Goal: Use online tool/utility: Utilize a website feature to perform a specific function

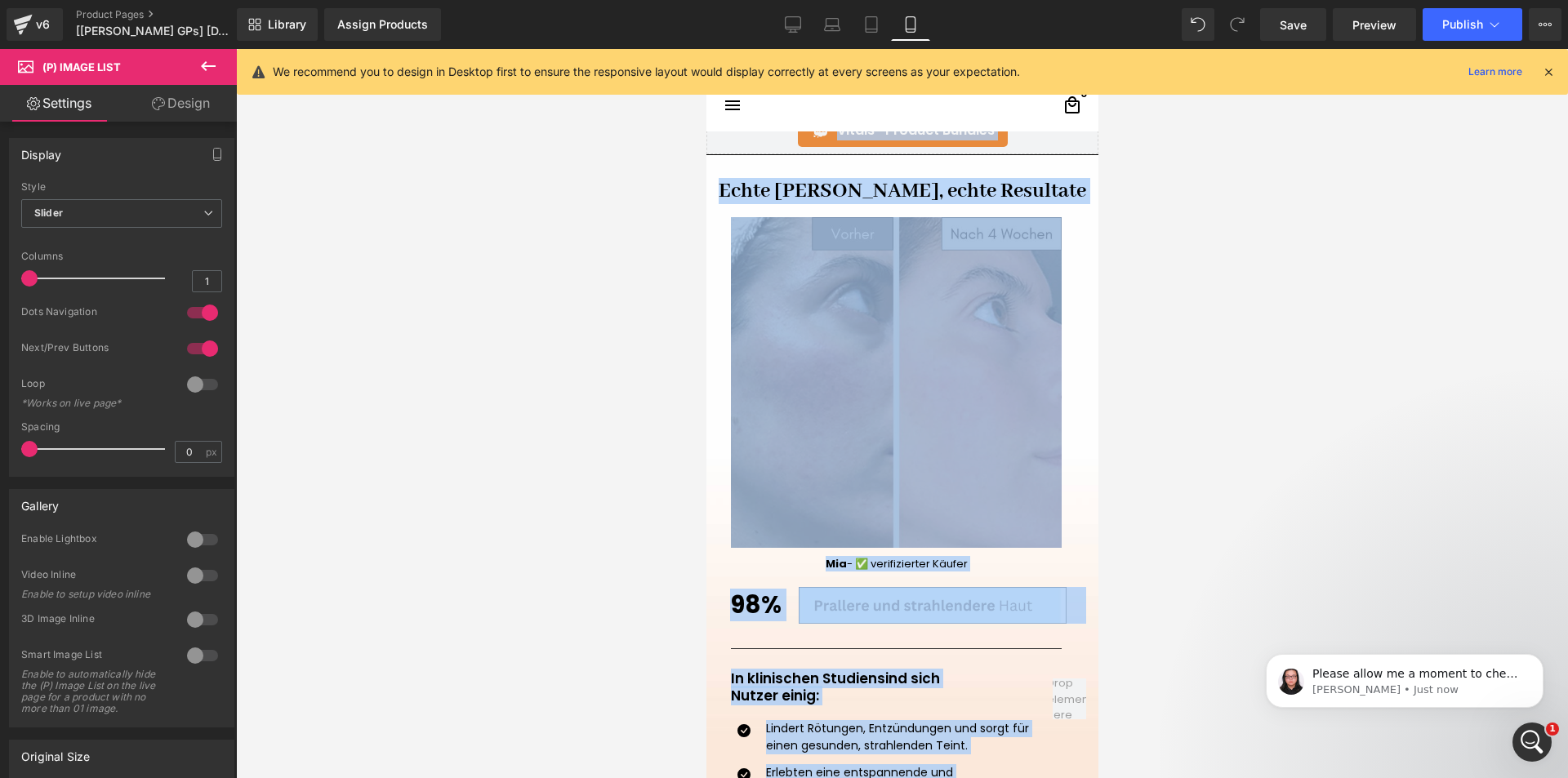
scroll to position [2042, 0]
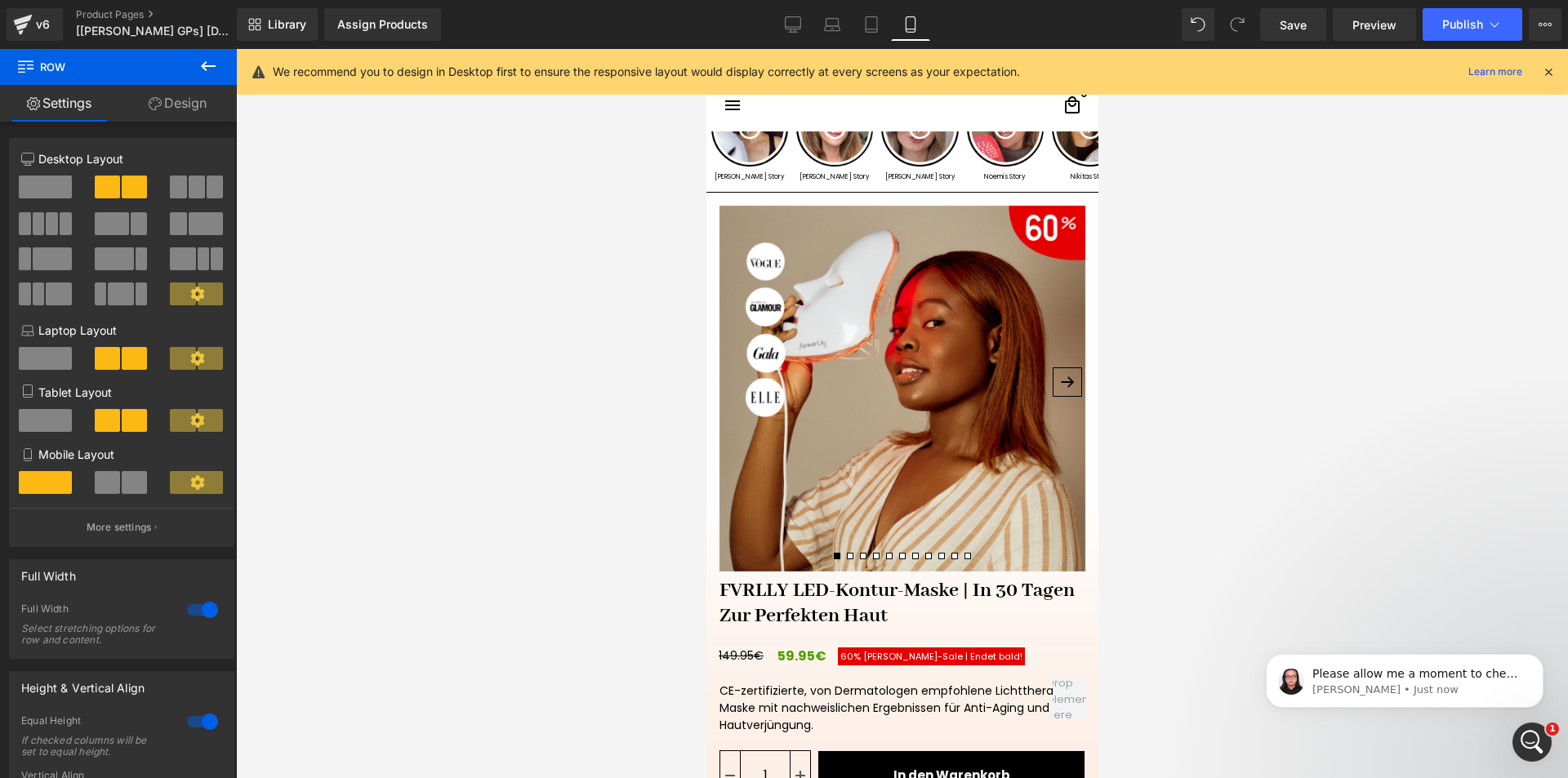
scroll to position [0, 0]
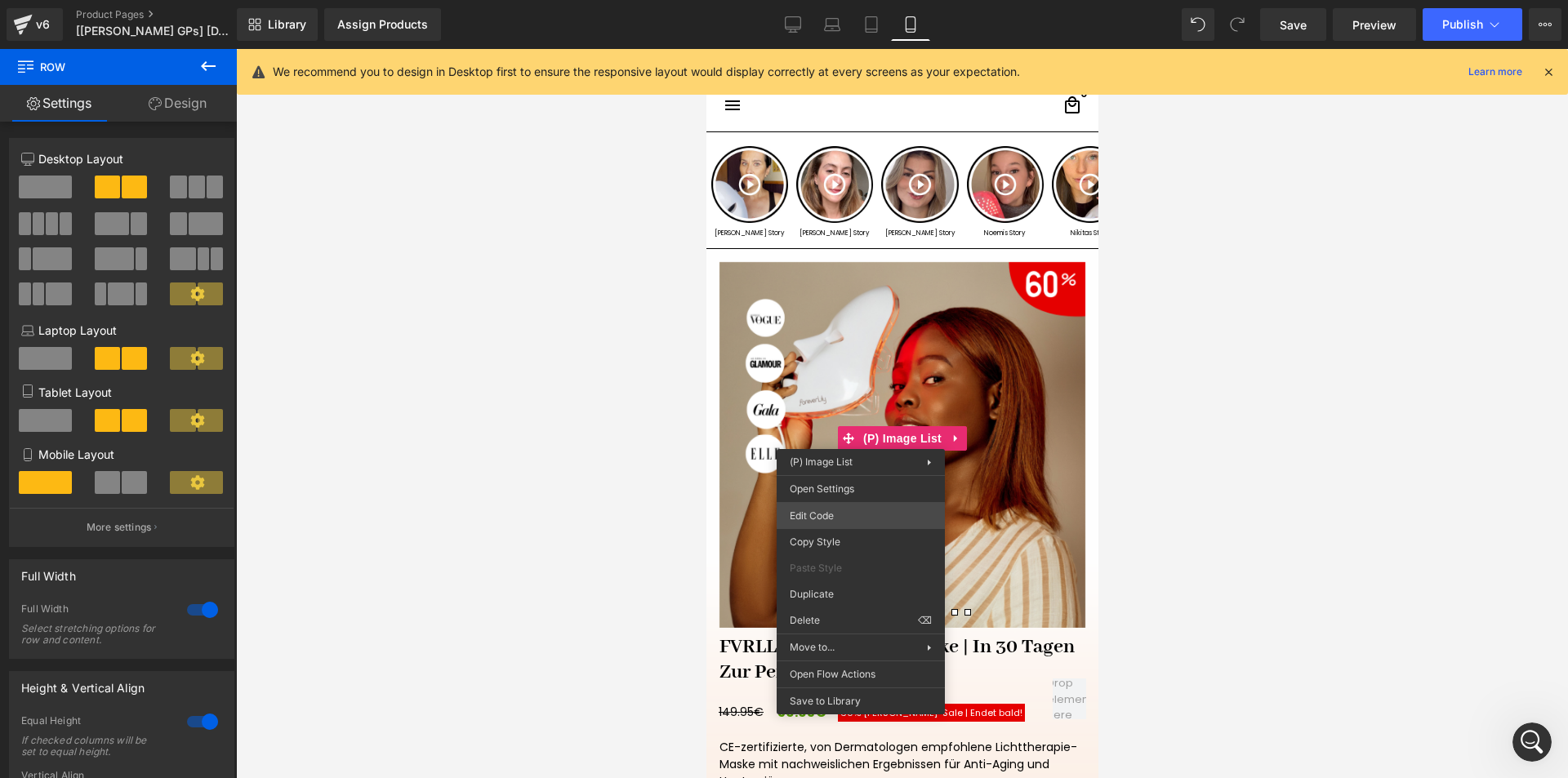
click at [842, 0] on div "(P) Image List You are previewing how the will restyle your page. You can not e…" at bounding box center [784, 0] width 1568 height 0
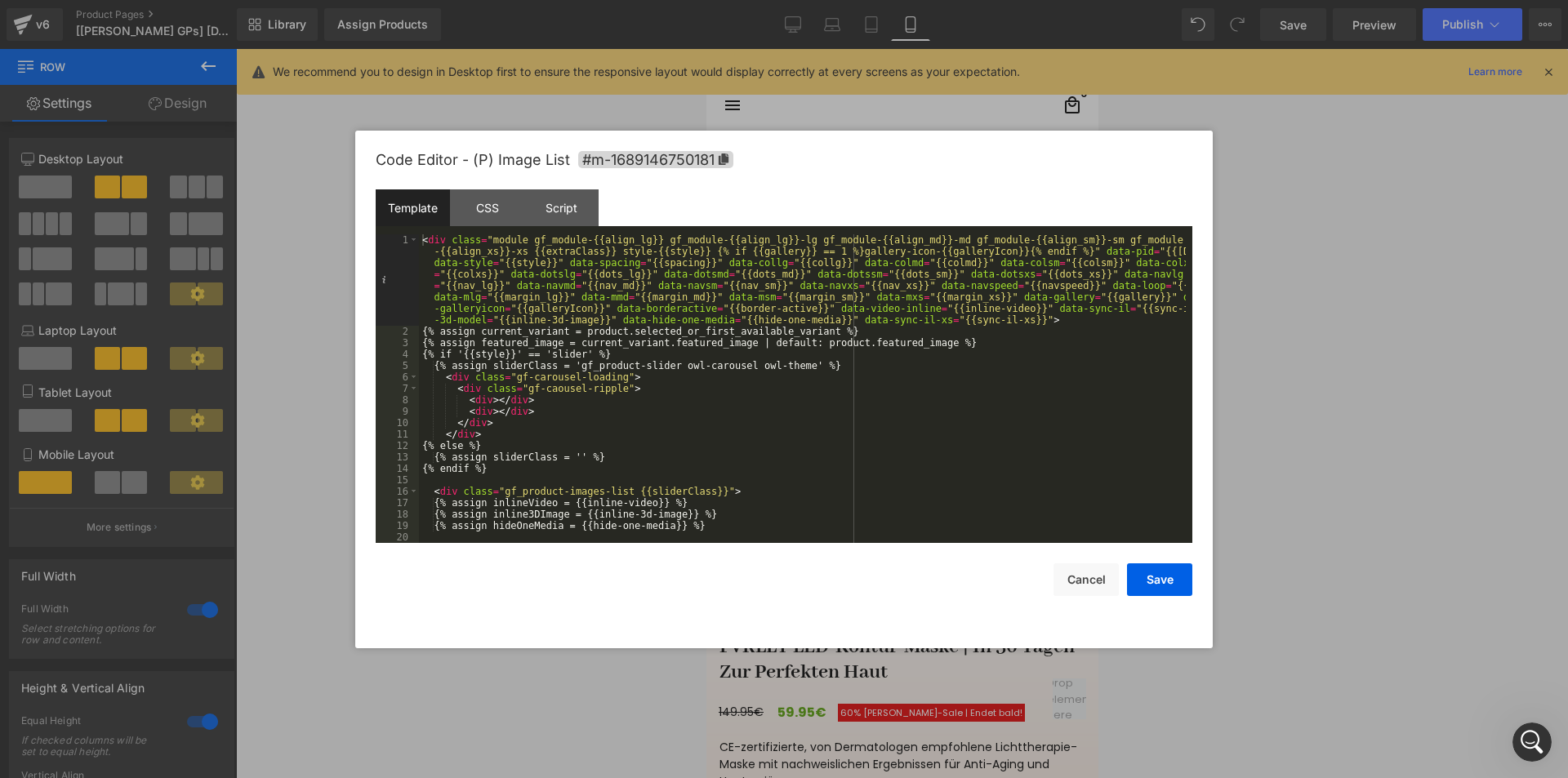
click at [444, 206] on div "Template" at bounding box center [413, 207] width 74 height 37
click at [461, 201] on div "CSS" at bounding box center [487, 207] width 74 height 37
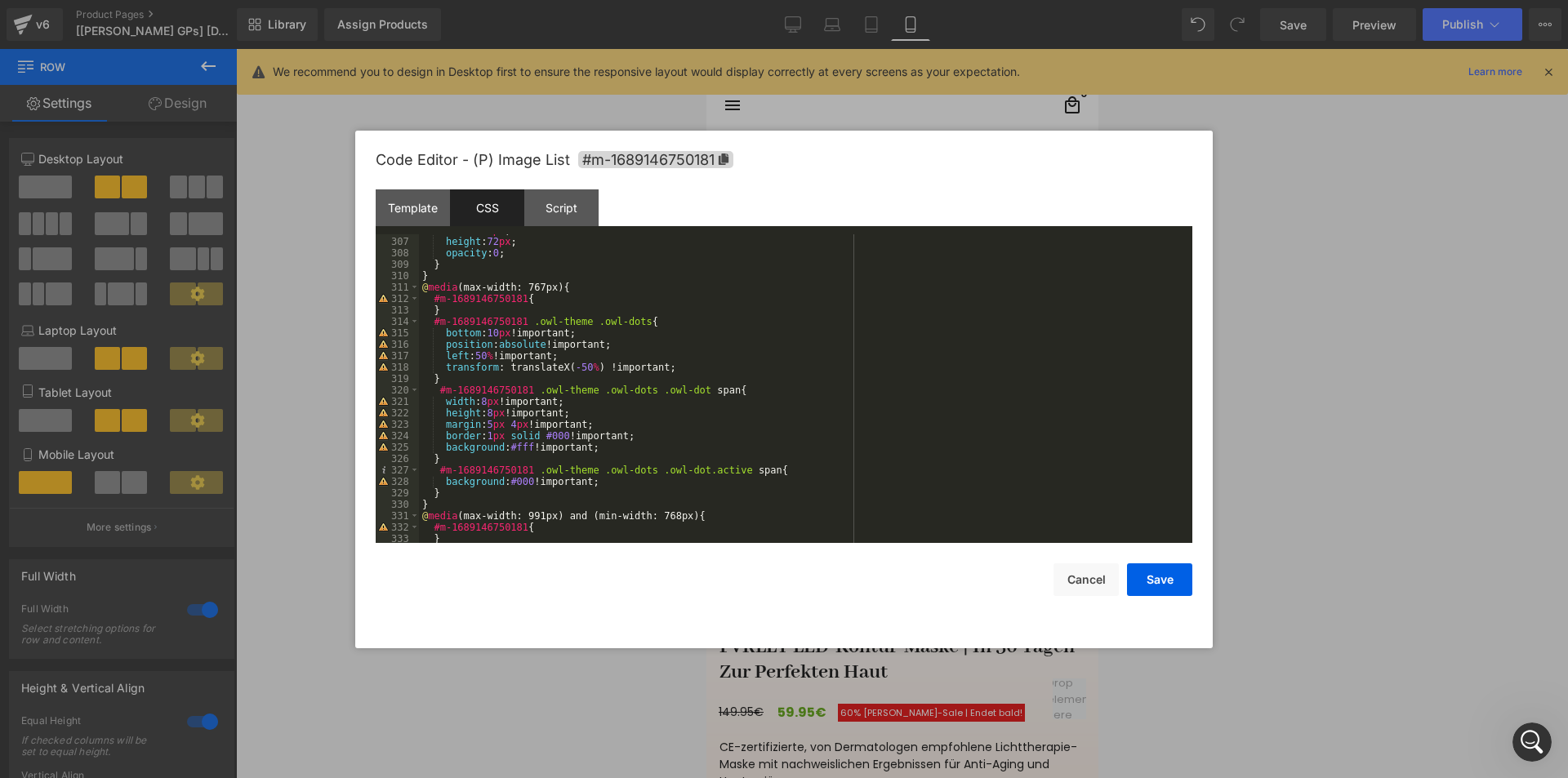
scroll to position [3578, 0]
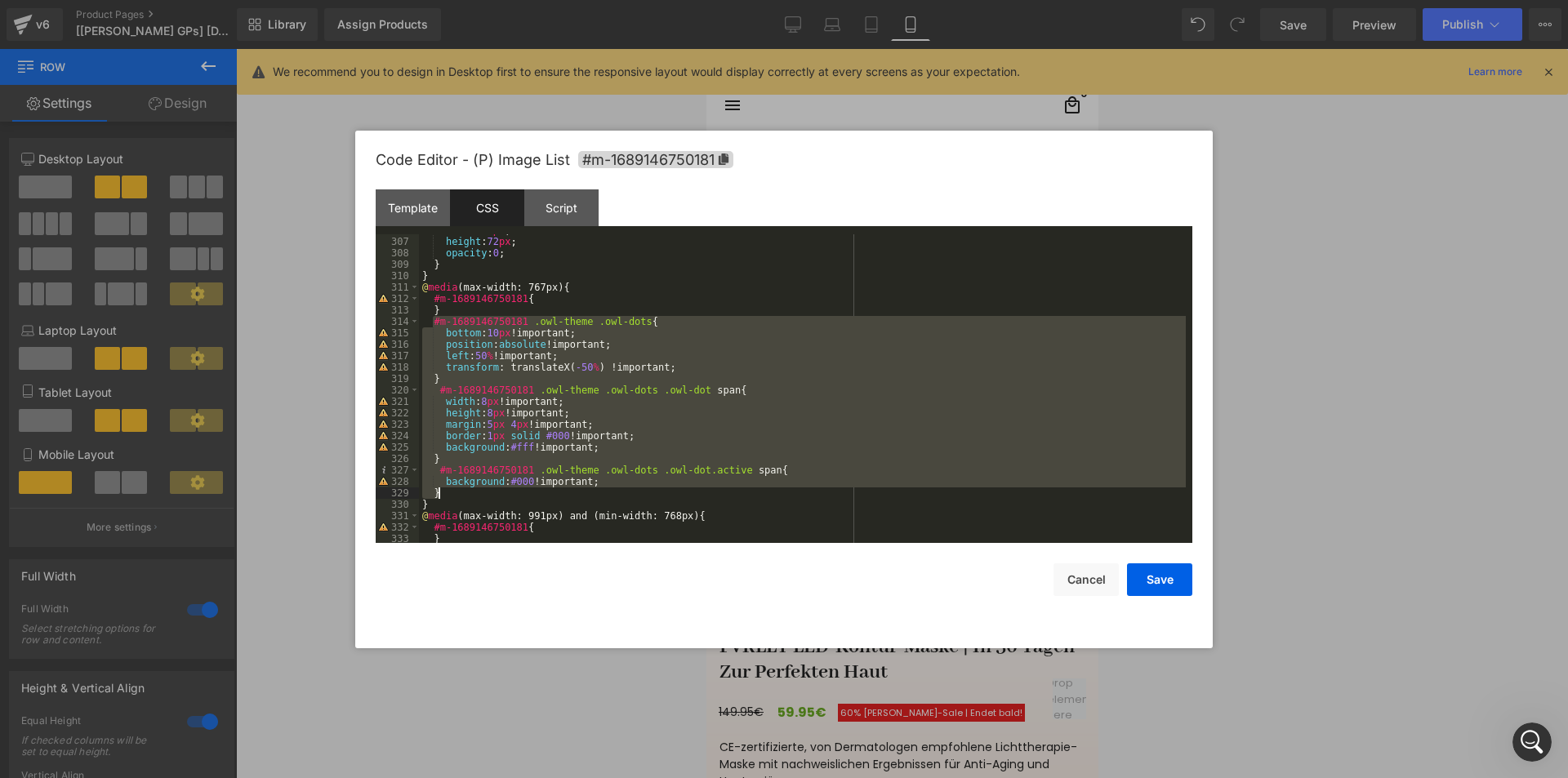
drag, startPoint x: 431, startPoint y: 321, endPoint x: 656, endPoint y: 490, distance: 281.4
click at [656, 490] on div "width : 72 px ; height : 72 px ; opacity : 0 ; } } @ media (max-width: 767px) {…" at bounding box center [802, 391] width 767 height 332
click at [1285, 574] on div at bounding box center [784, 389] width 1568 height 778
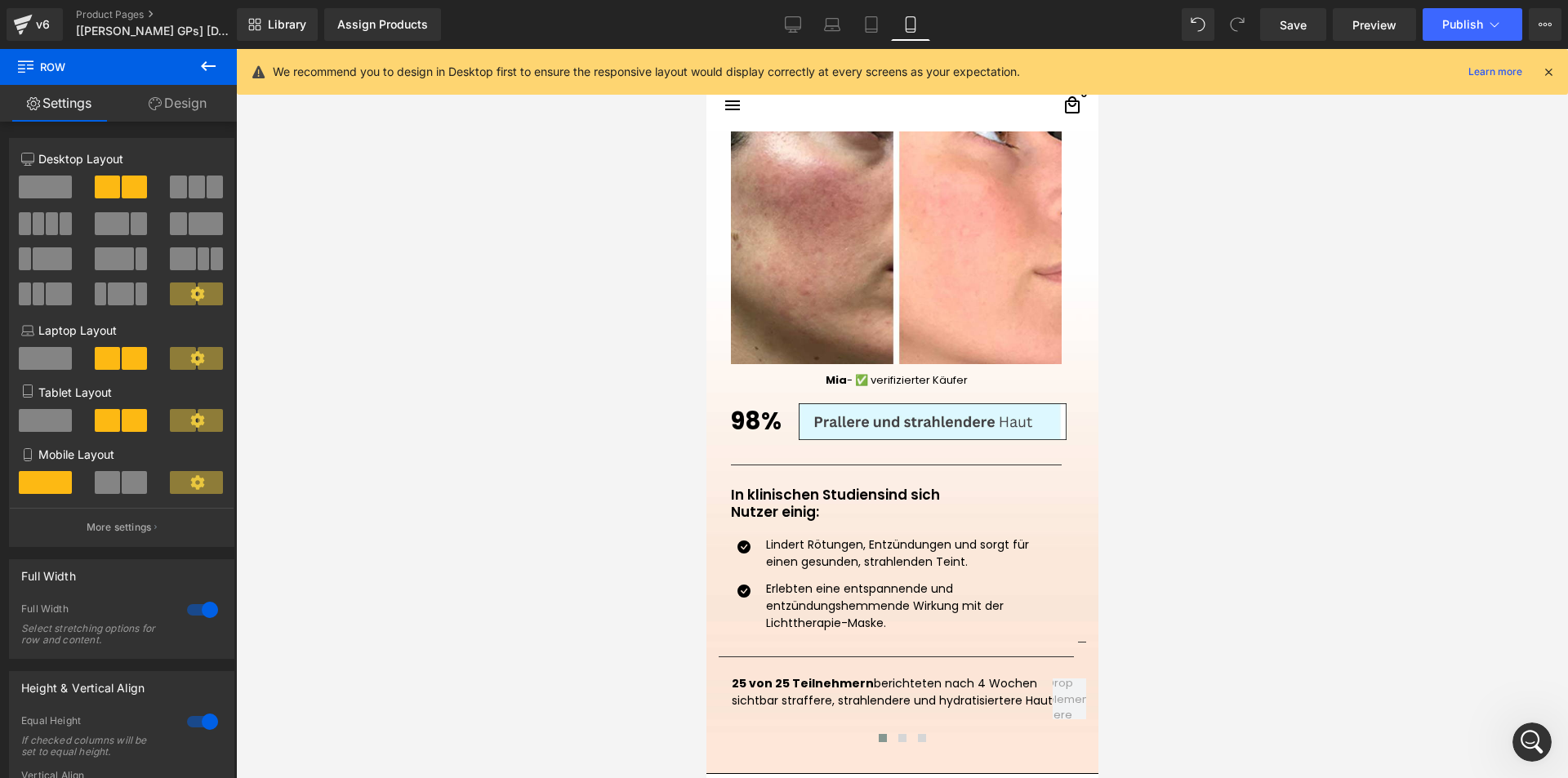
scroll to position [1960, 0]
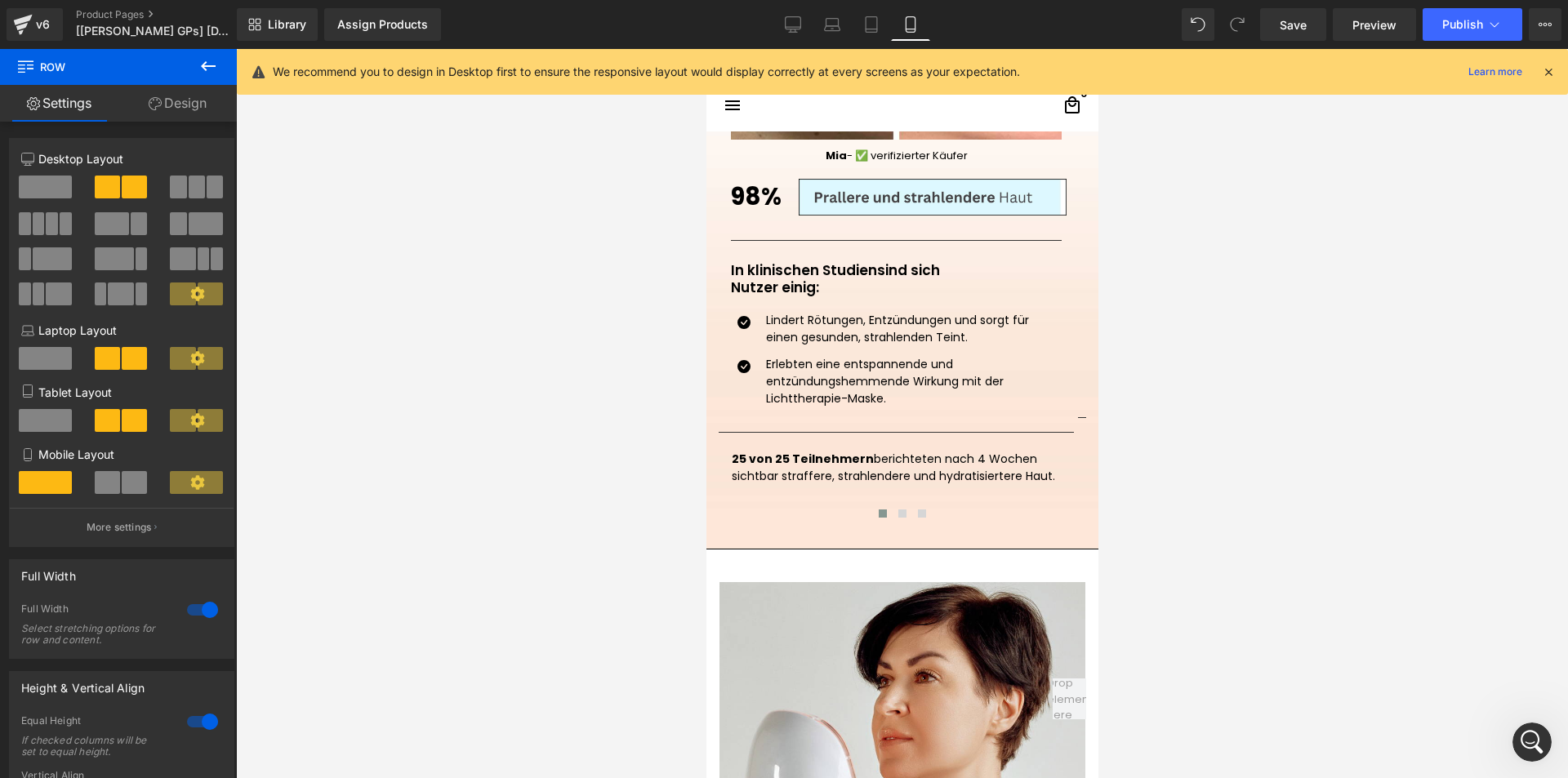
click at [933, 518] on div at bounding box center [901, 516] width 367 height 22
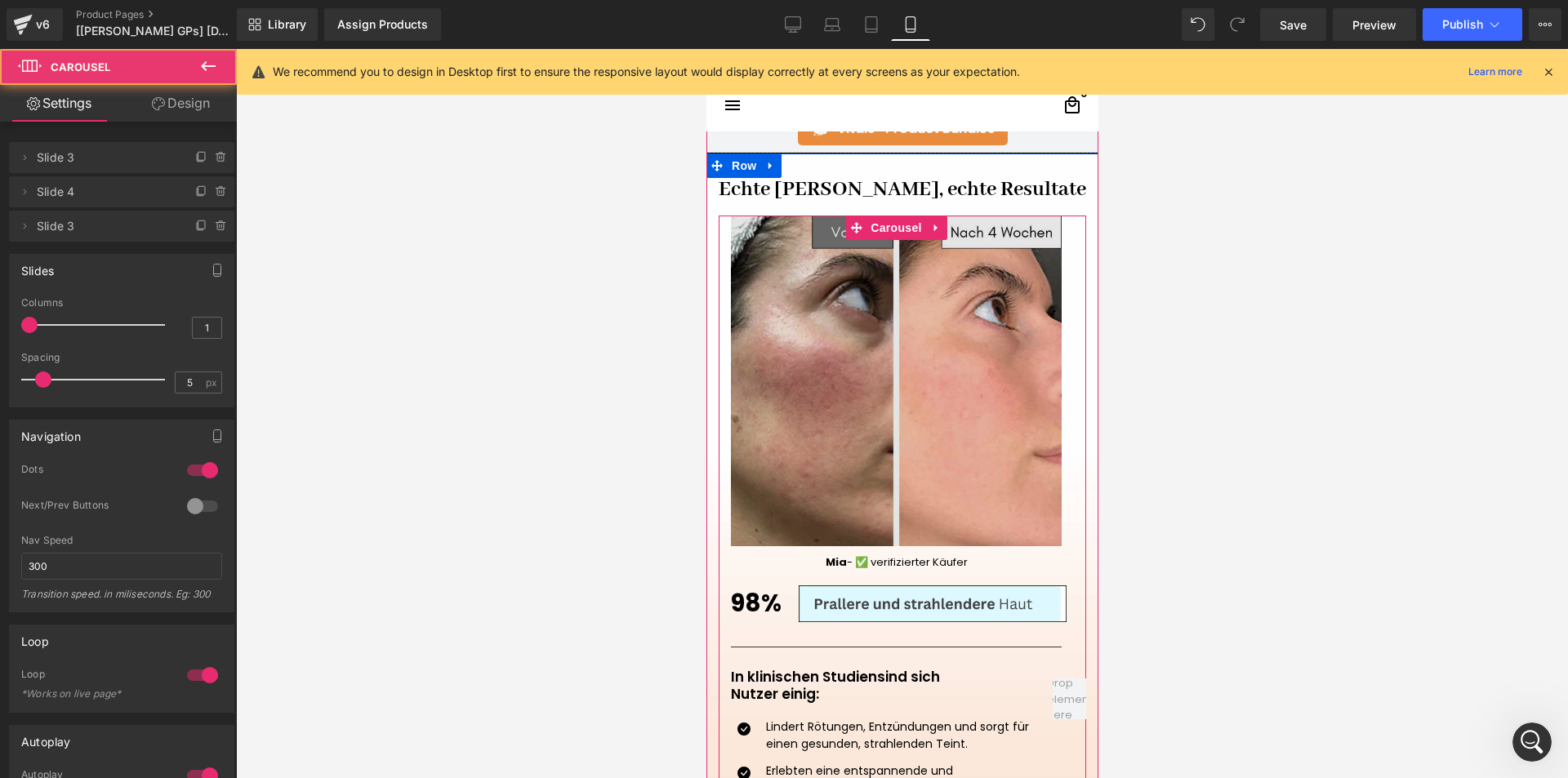
scroll to position [1552, 0]
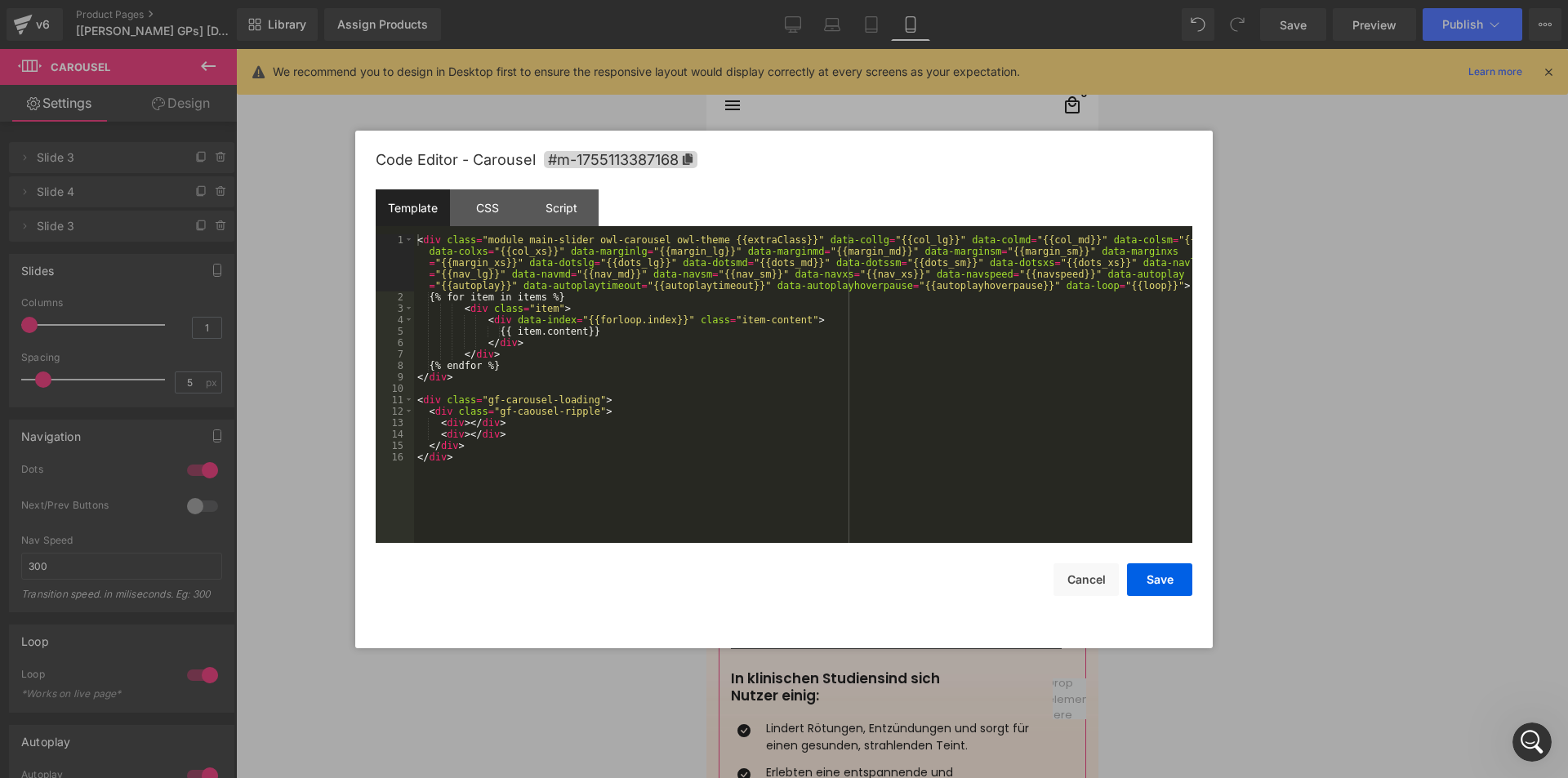
click at [850, 0] on div "(P) Image List You are previewing how the will restyle your page. You can not e…" at bounding box center [784, 0] width 1568 height 0
click at [481, 202] on div "CSS" at bounding box center [487, 207] width 74 height 37
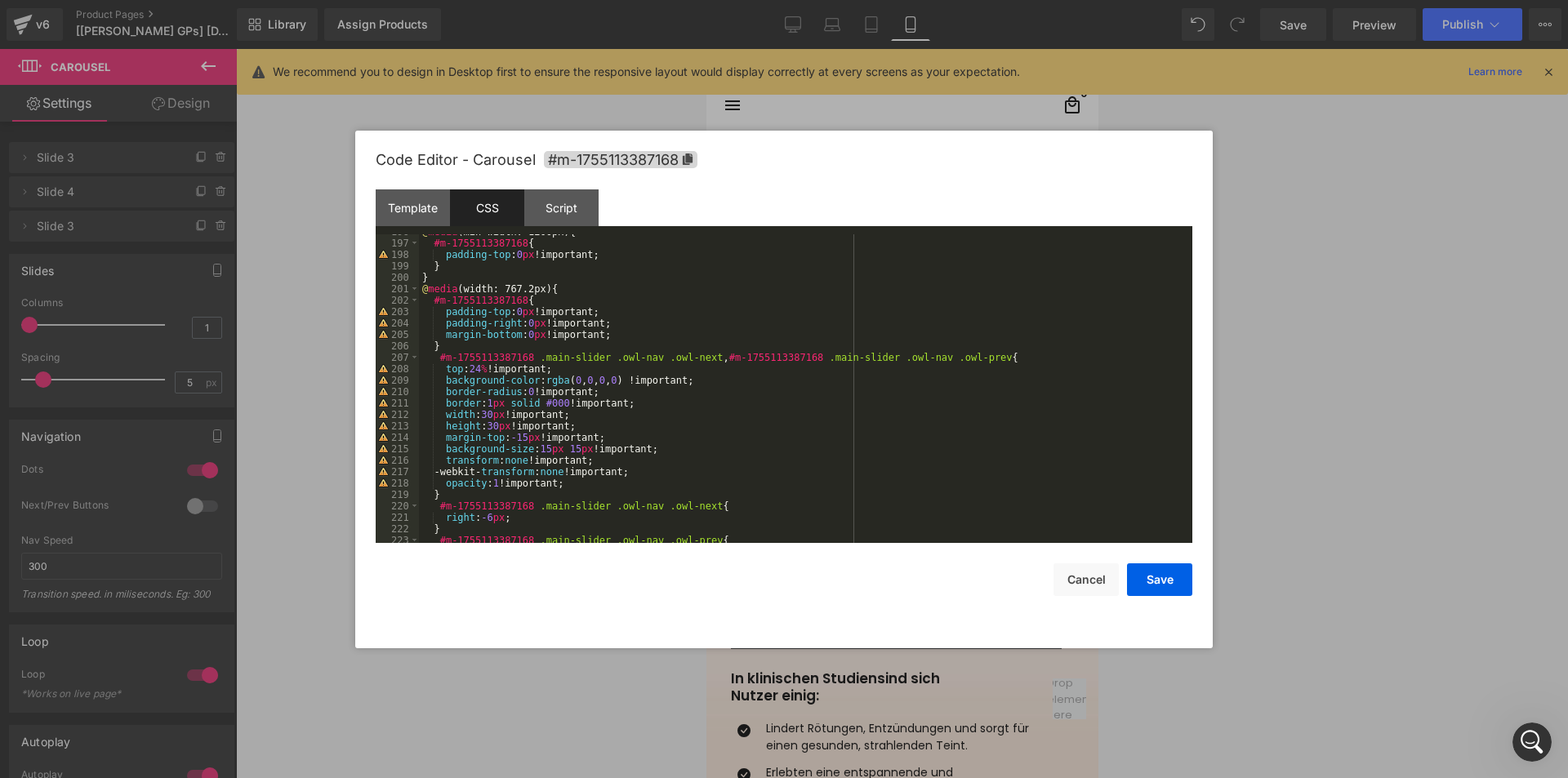
scroll to position [2287, 0]
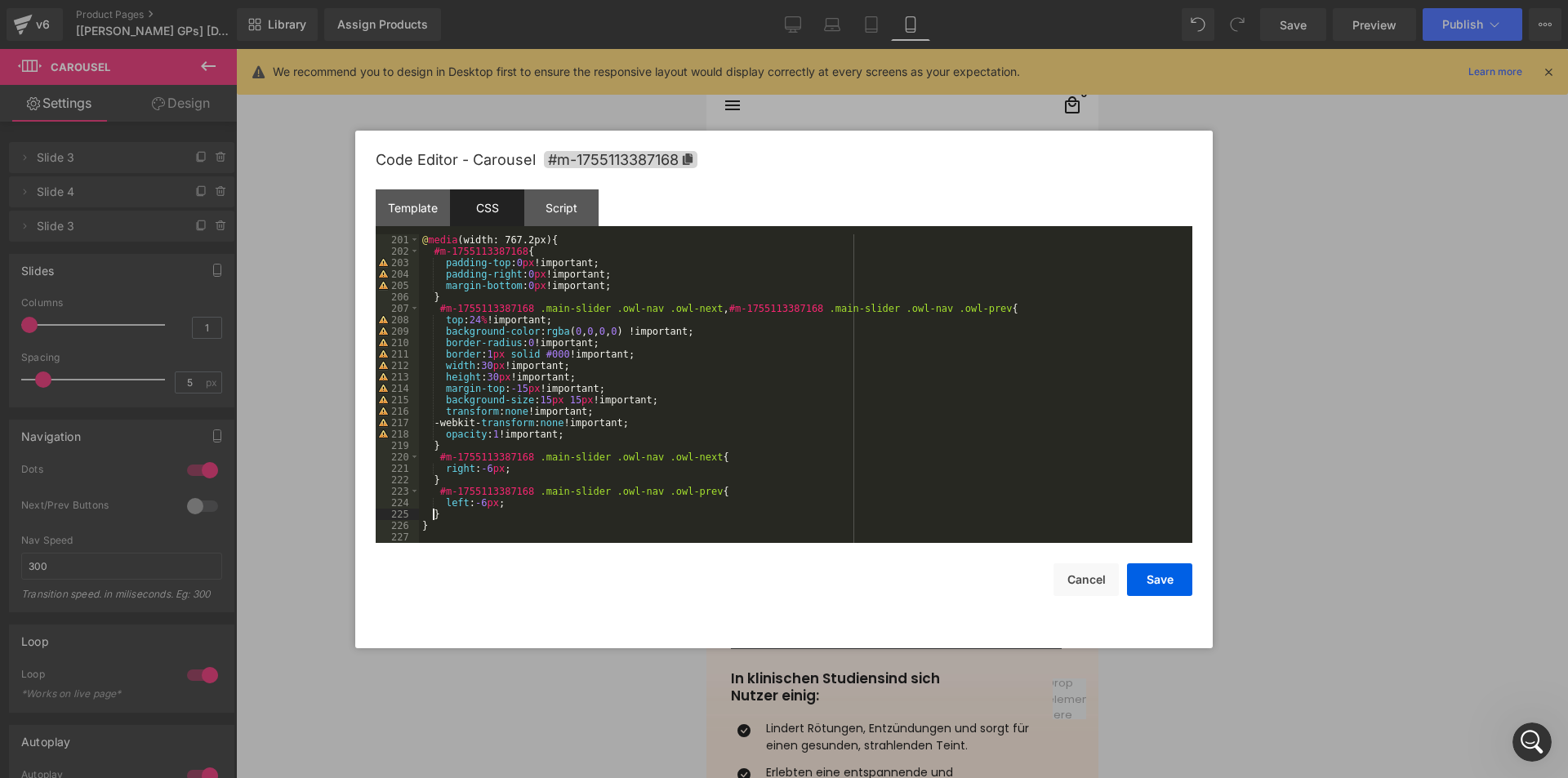
click at [431, 514] on div "@ media (width: 767.2px) { #m-1755113387168 { padding-top : 0 px !important; pa…" at bounding box center [802, 401] width 767 height 332
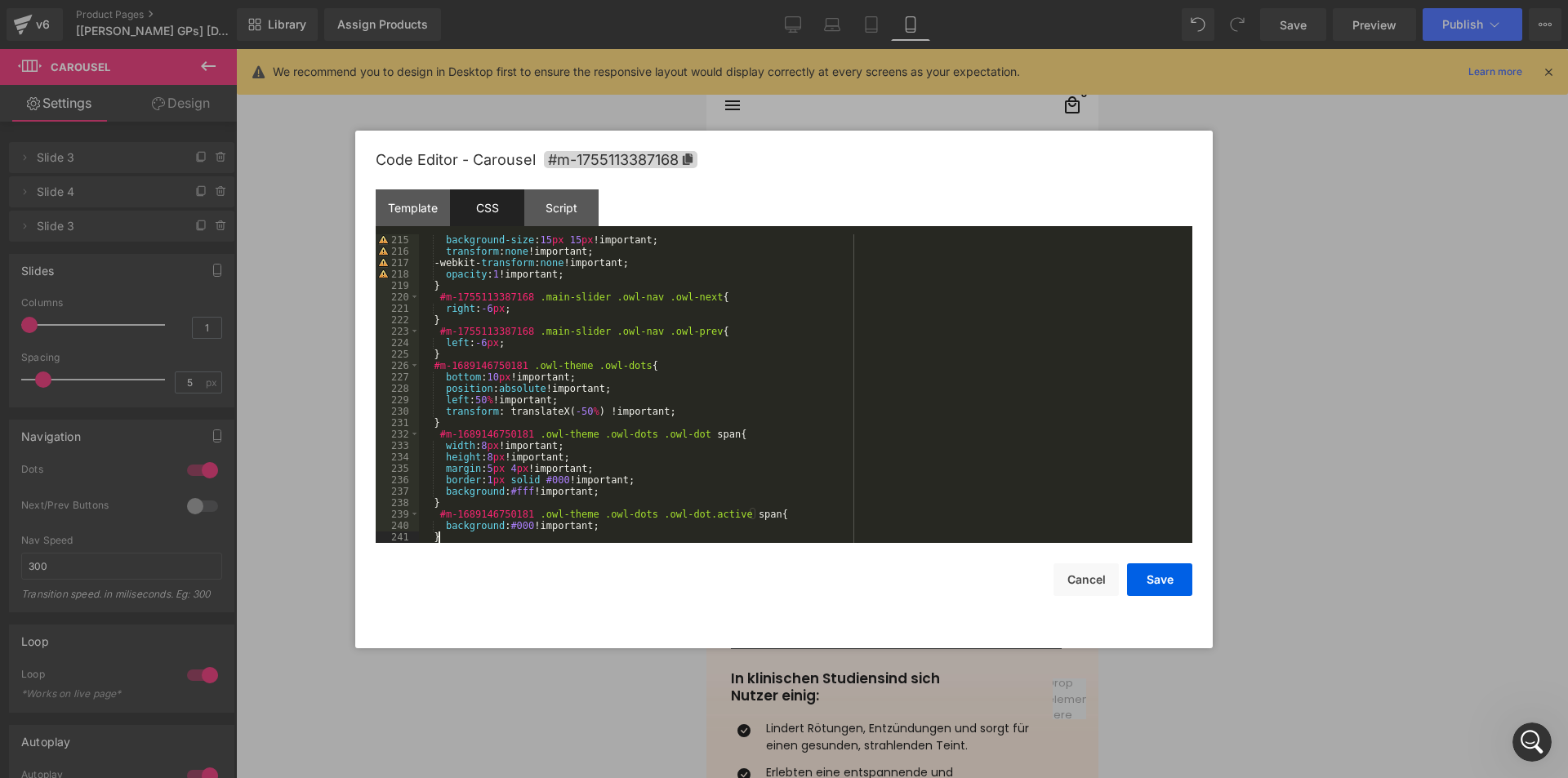
scroll to position [2447, 0]
click at [687, 158] on icon at bounding box center [688, 159] width 10 height 12
drag, startPoint x: 524, startPoint y: 297, endPoint x: 488, endPoint y: 301, distance: 36.2
click at [488, 301] on div "background-size : 15 px 15 px !important; transform : none !important; -webkit-…" at bounding box center [802, 401] width 767 height 332
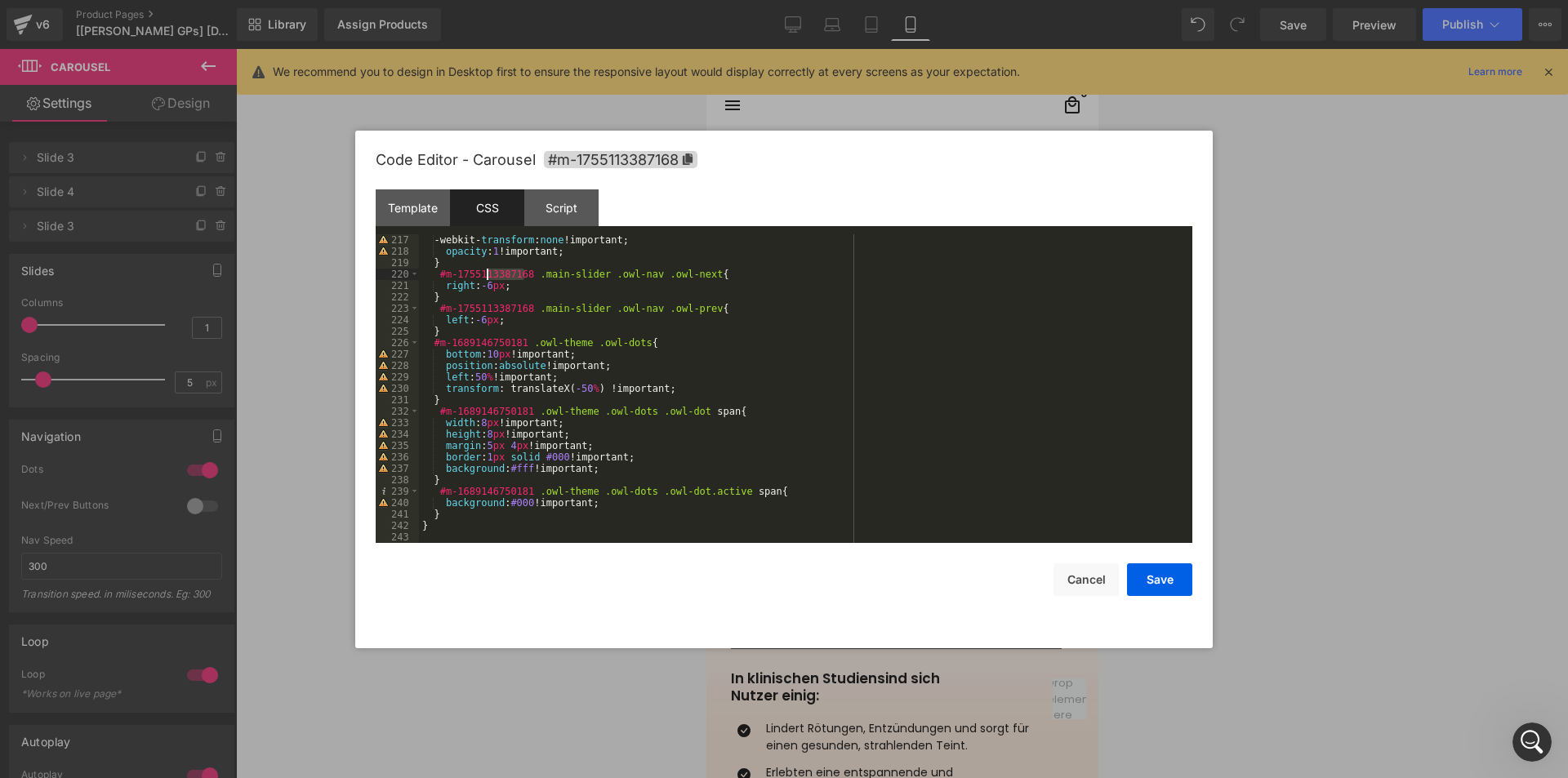
scroll to position [2470, 0]
drag, startPoint x: 519, startPoint y: 339, endPoint x: 431, endPoint y: 340, distance: 88.0
click at [431, 340] on div "-webkit- transform : none !important; opacity : 1 !important; } #m-175511338716…" at bounding box center [802, 401] width 767 height 332
drag, startPoint x: 523, startPoint y: 410, endPoint x: 440, endPoint y: 415, distance: 83.2
click at [440, 415] on div "-webkit- transform : none !important; opacity : 1 !important; } #m-175511338716…" at bounding box center [802, 401] width 767 height 332
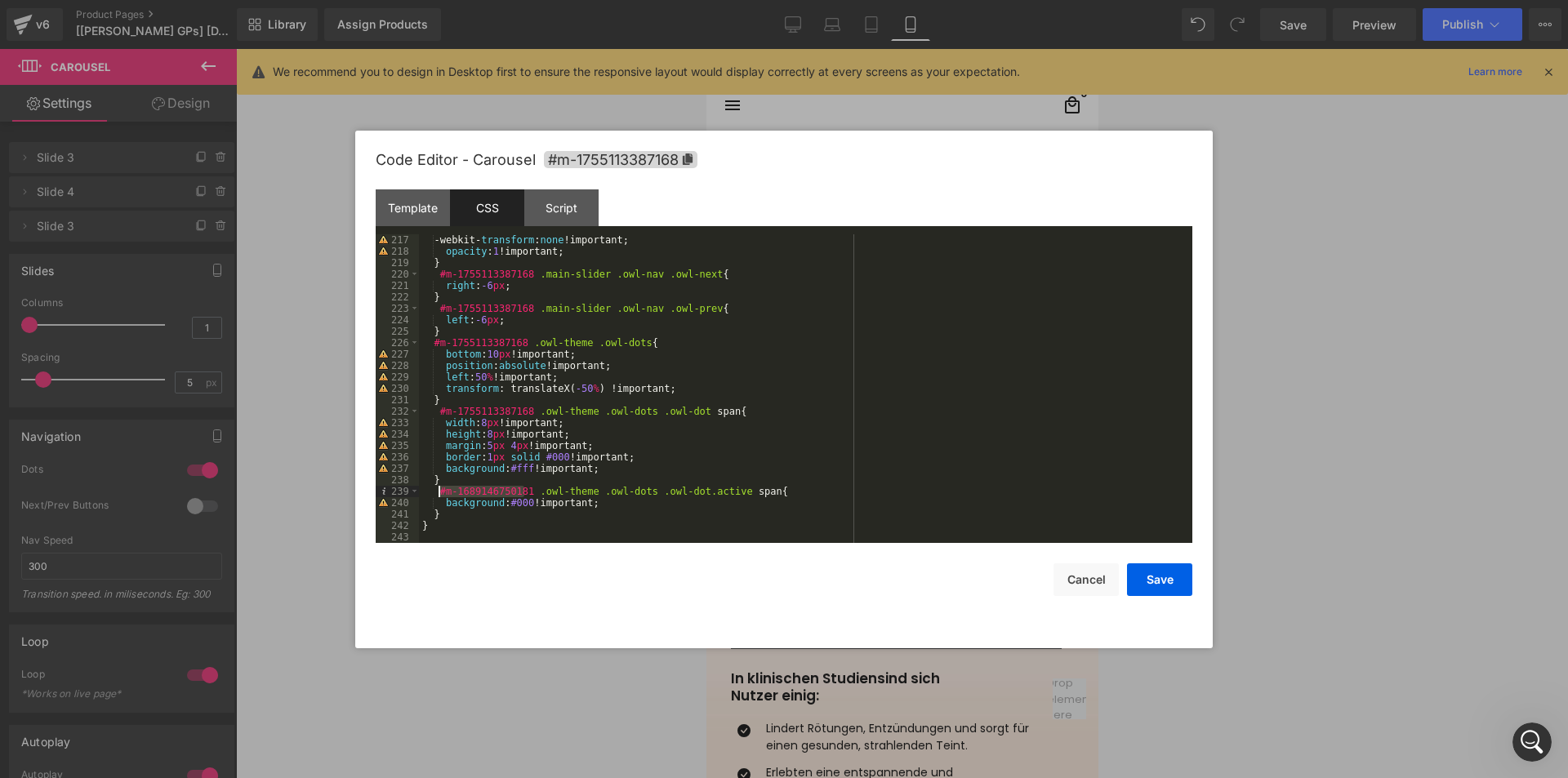
drag, startPoint x: 523, startPoint y: 489, endPoint x: 440, endPoint y: 491, distance: 83.0
click at [440, 491] on div "-webkit- transform : none !important; opacity : 1 !important; } #m-175511338716…" at bounding box center [802, 401] width 767 height 332
click at [1155, 578] on button "Save" at bounding box center [1159, 580] width 65 height 33
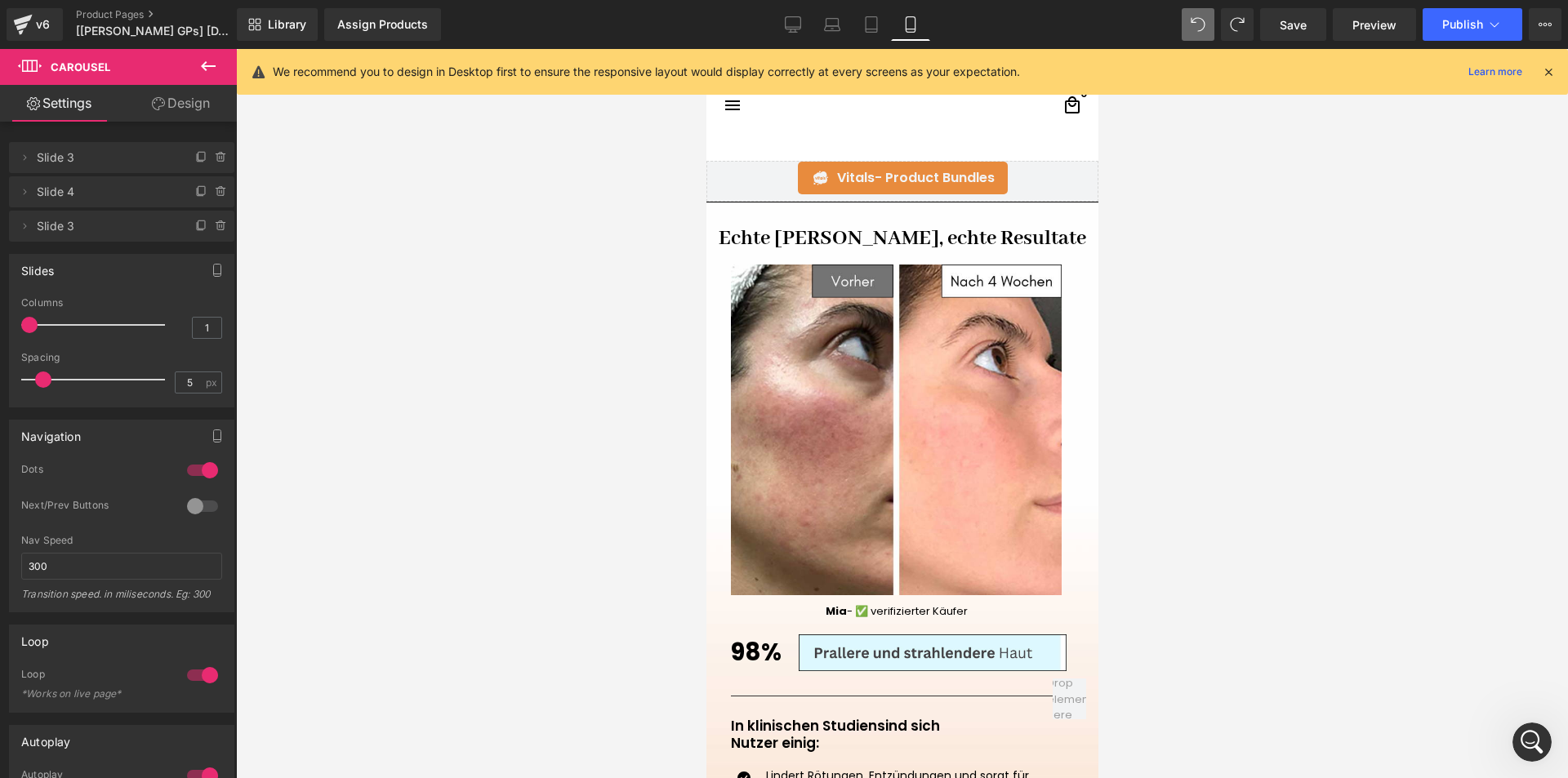
scroll to position [1474, 0]
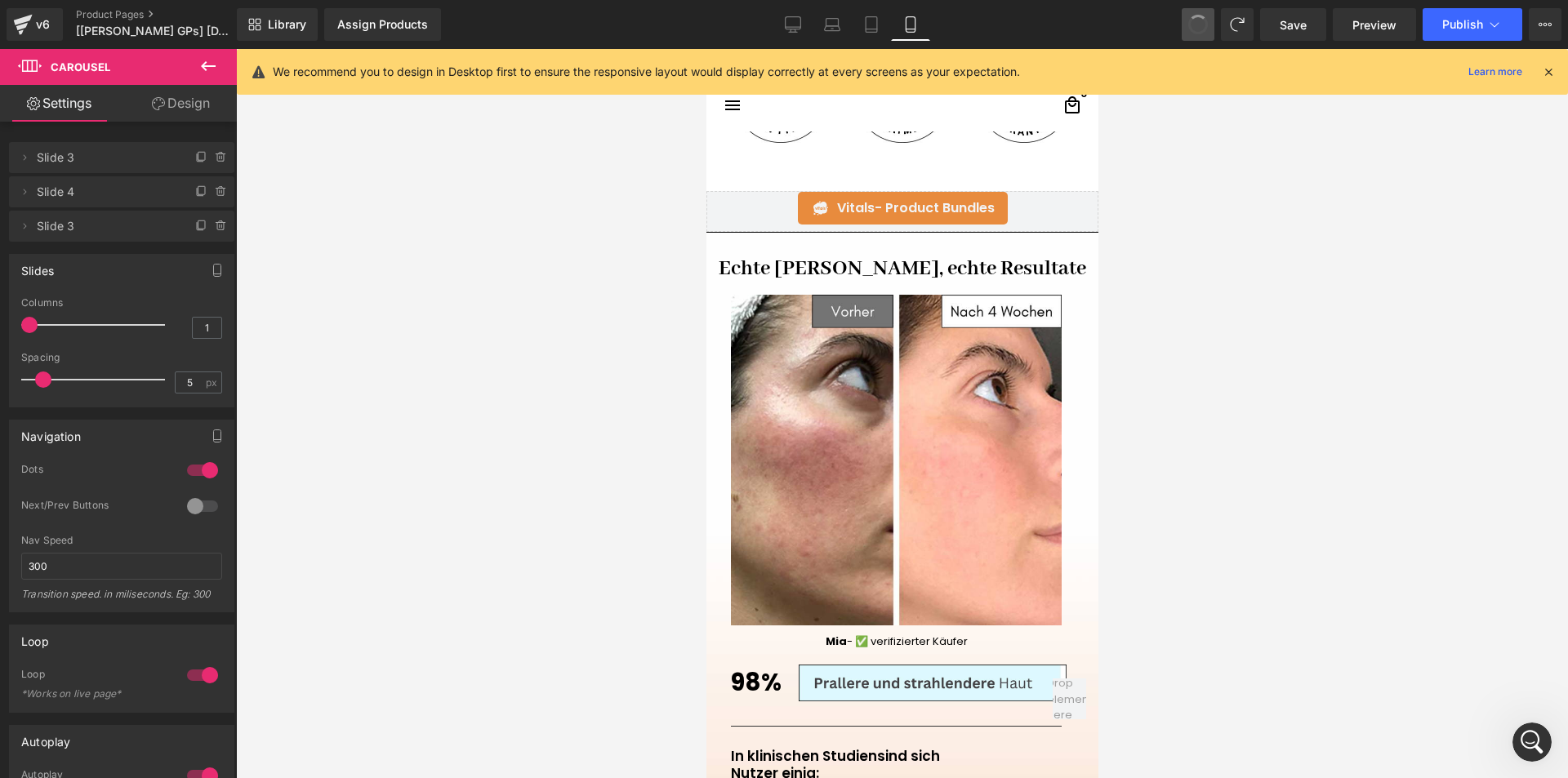
click at [1201, 22] on span at bounding box center [1198, 25] width 28 height 28
click at [1201, 22] on span at bounding box center [1198, 25] width 23 height 23
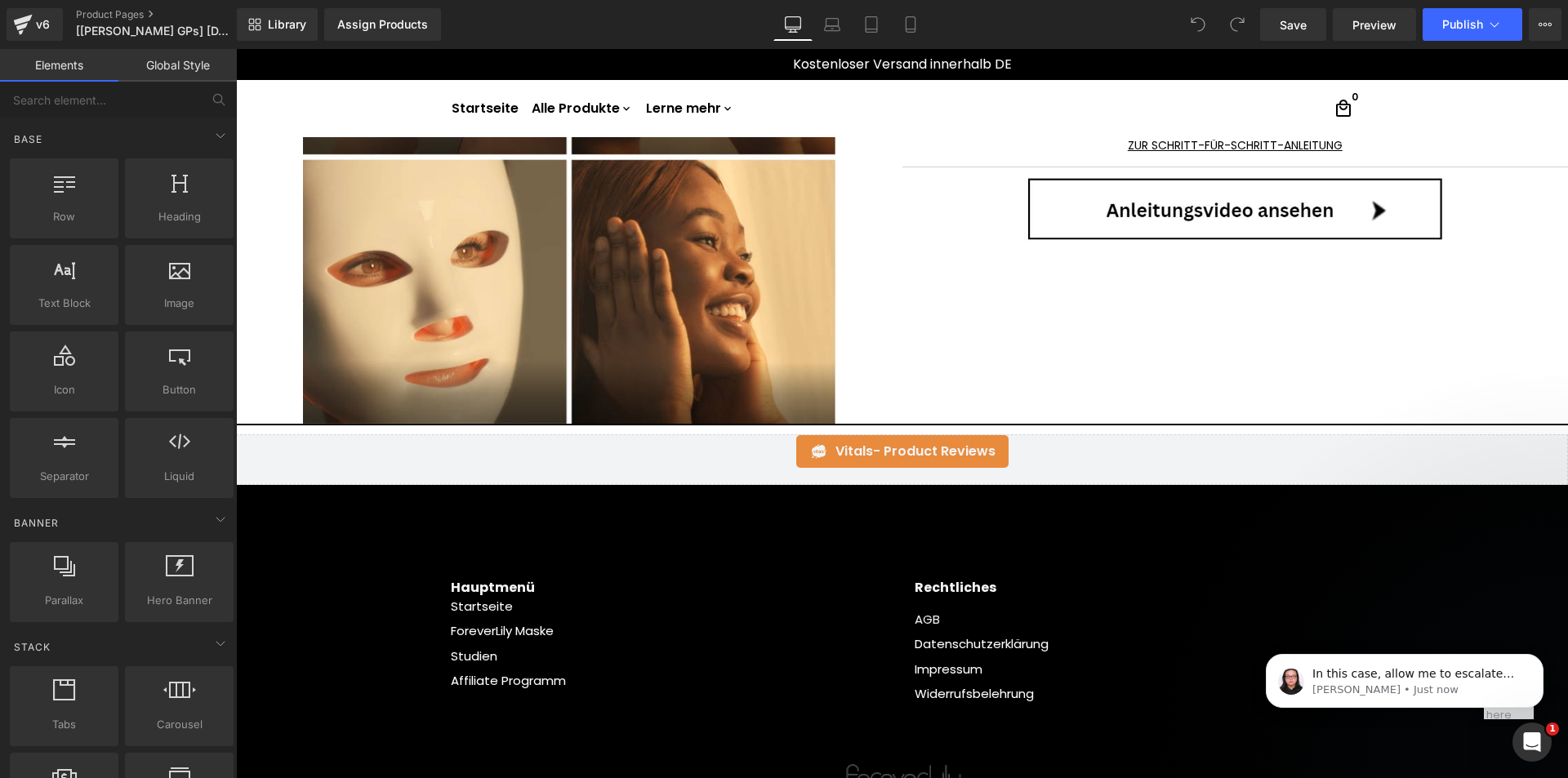
scroll to position [3267, 0]
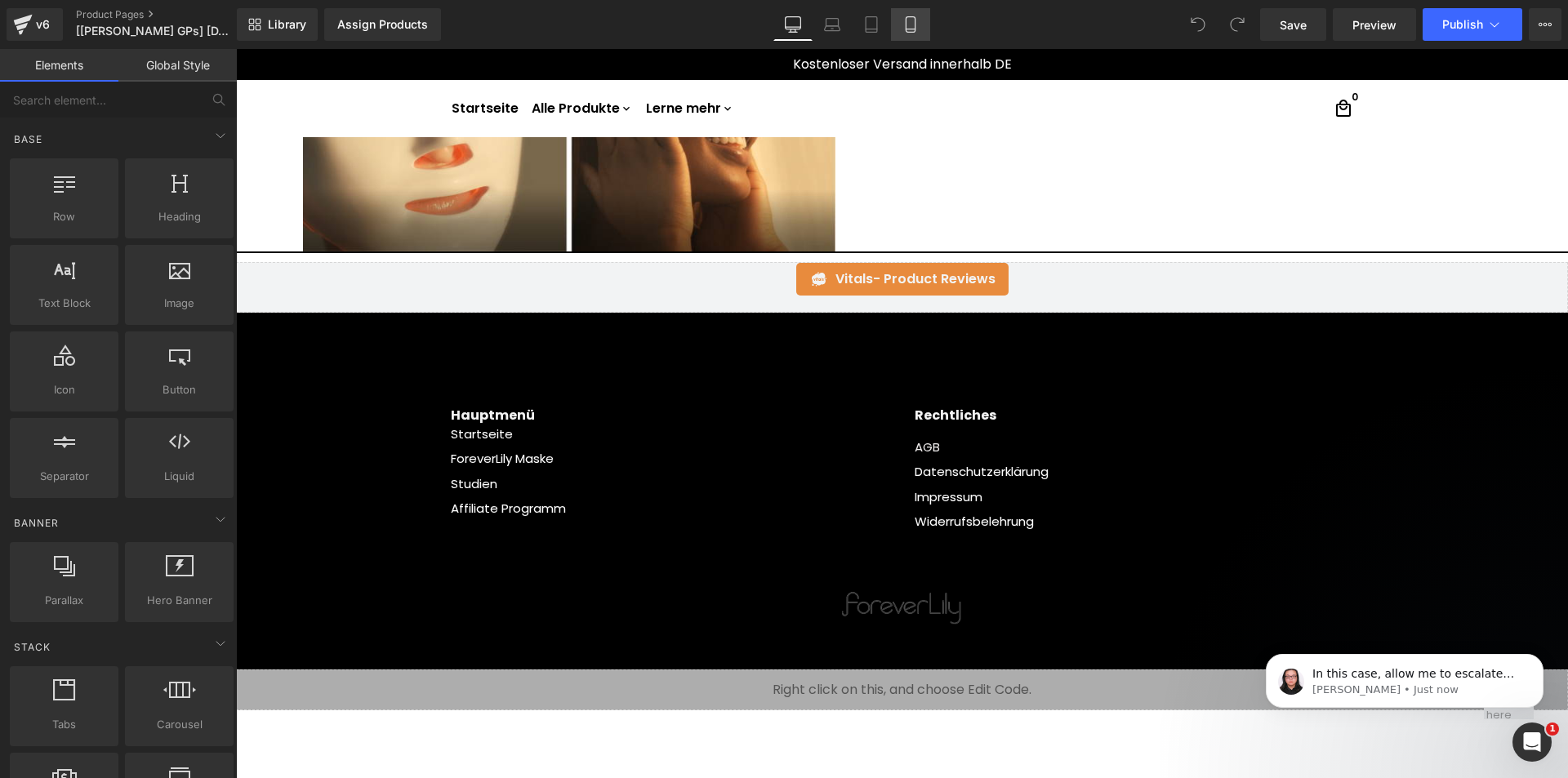
click at [905, 28] on icon at bounding box center [911, 25] width 17 height 17
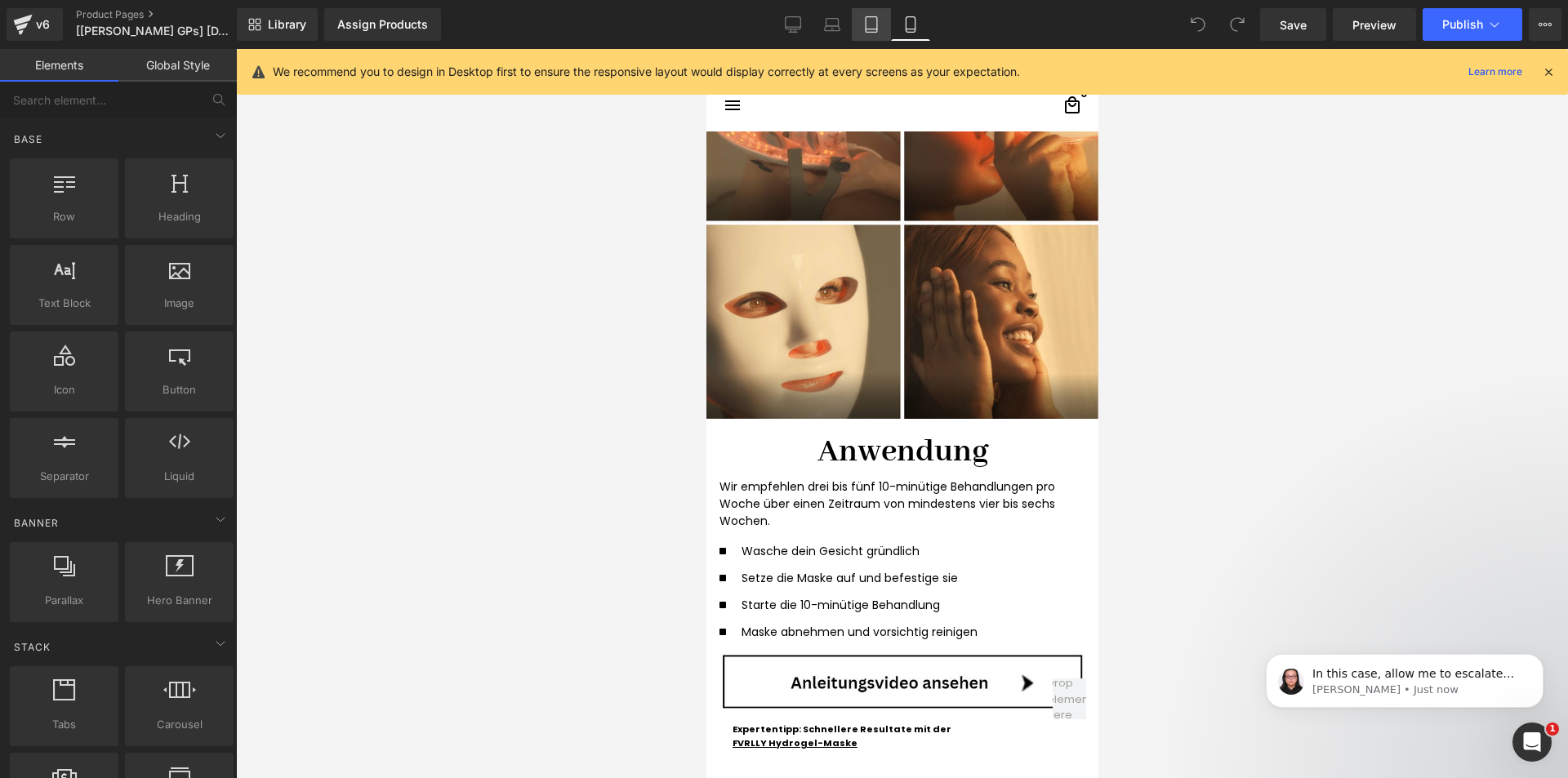
scroll to position [2988, 0]
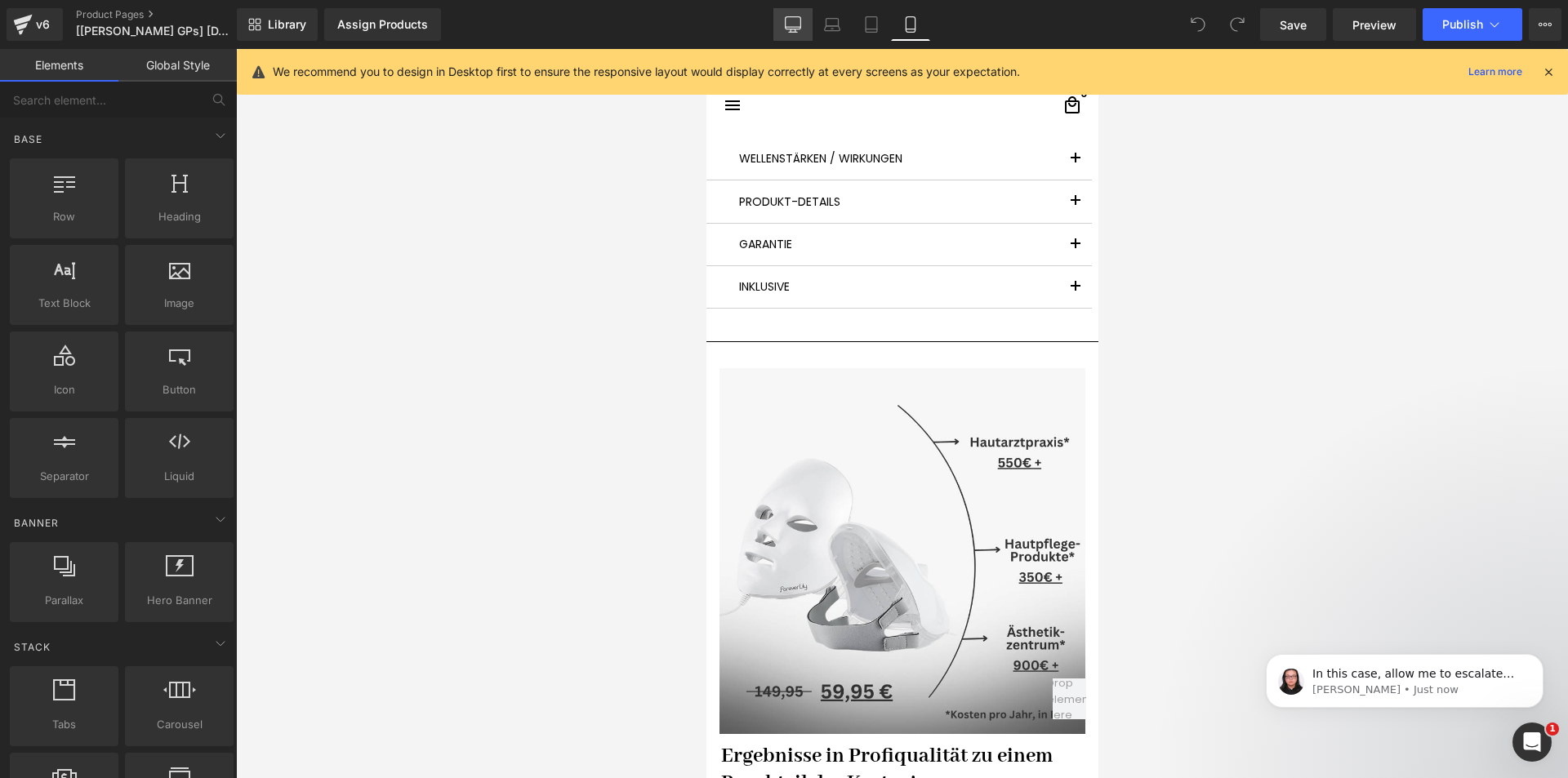
click at [789, 26] on icon at bounding box center [793, 25] width 17 height 17
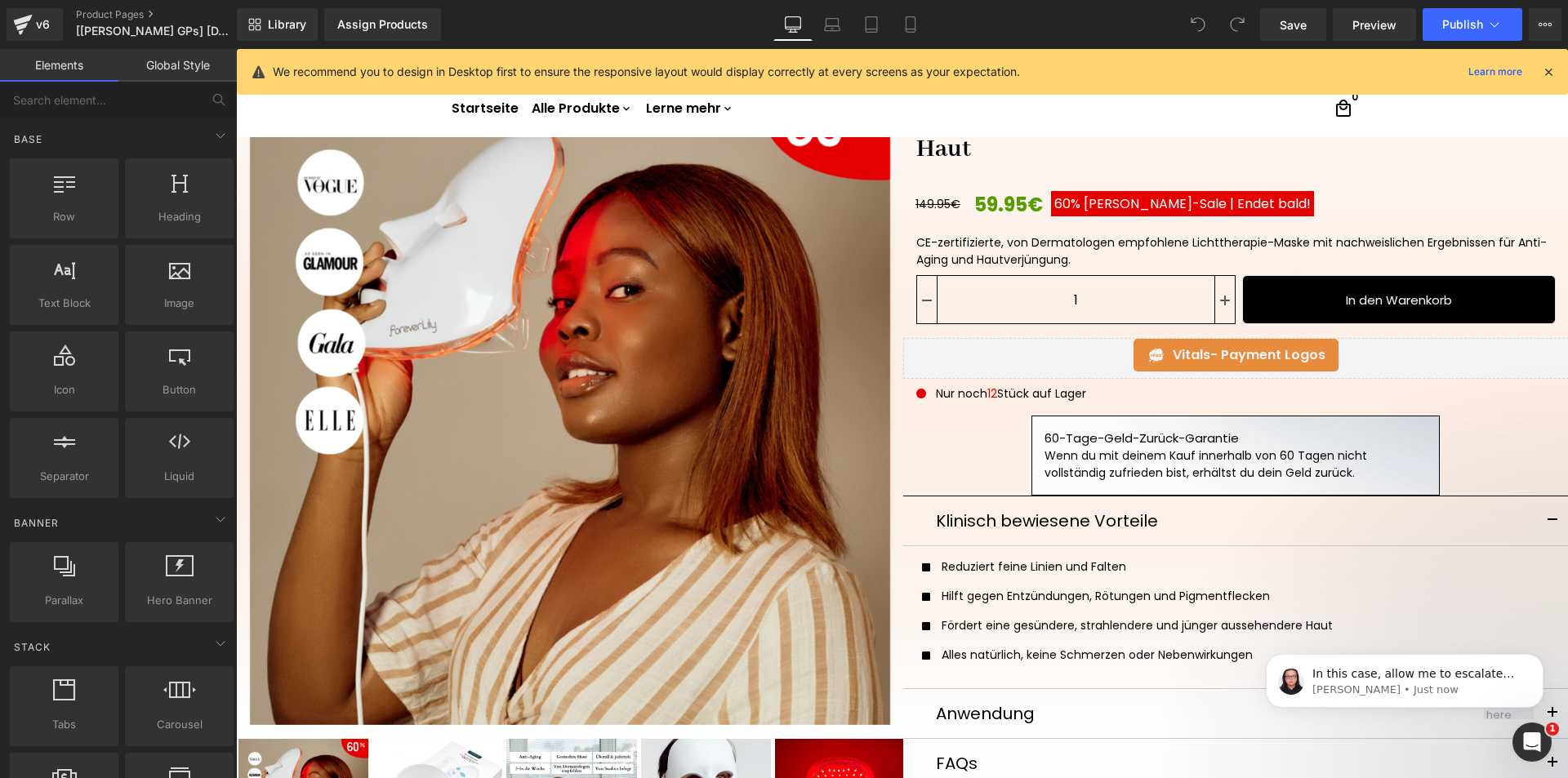
scroll to position [0, 0]
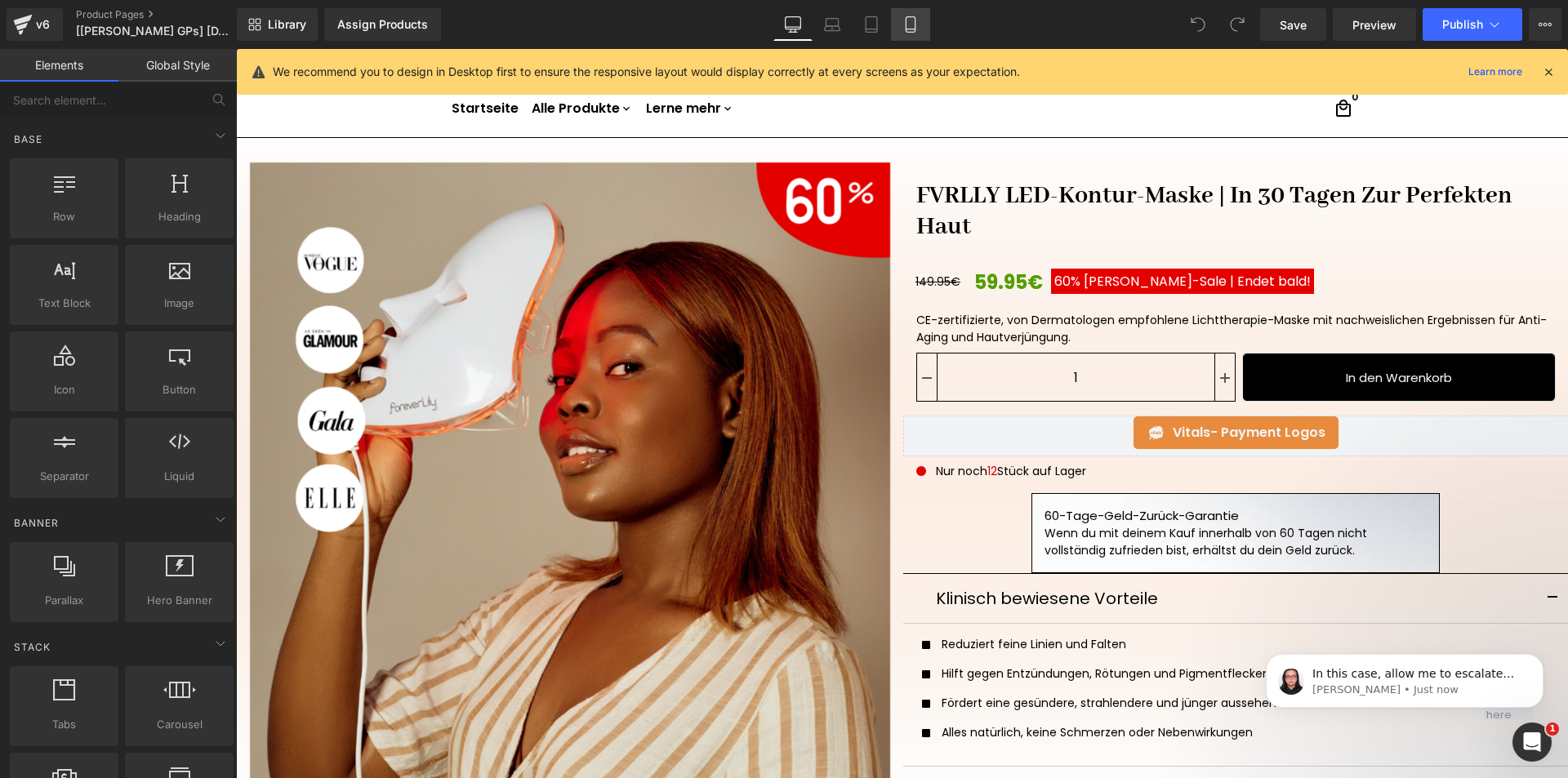
click at [911, 13] on link "Mobile" at bounding box center [910, 25] width 39 height 33
